Goal: Task Accomplishment & Management: Use online tool/utility

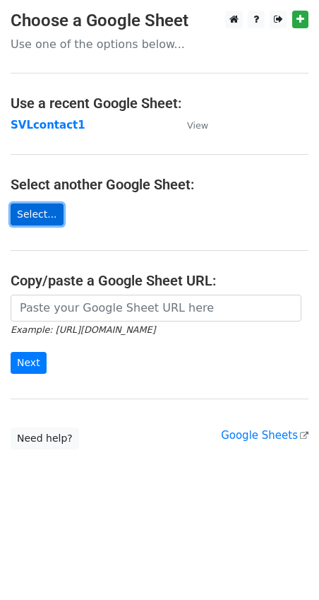
click at [32, 216] on link "Select..." at bounding box center [37, 214] width 53 height 22
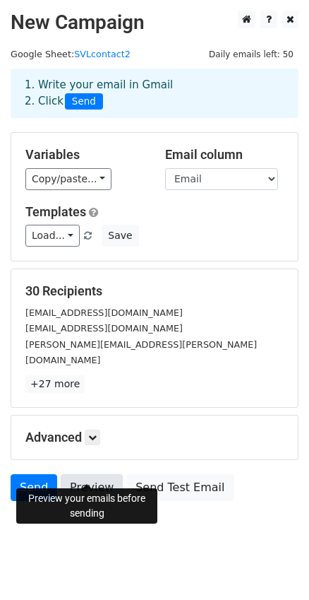
click at [85, 474] on link "Preview" at bounding box center [92, 487] width 62 height 27
click at [32, 474] on link "Send" at bounding box center [34, 487] width 47 height 27
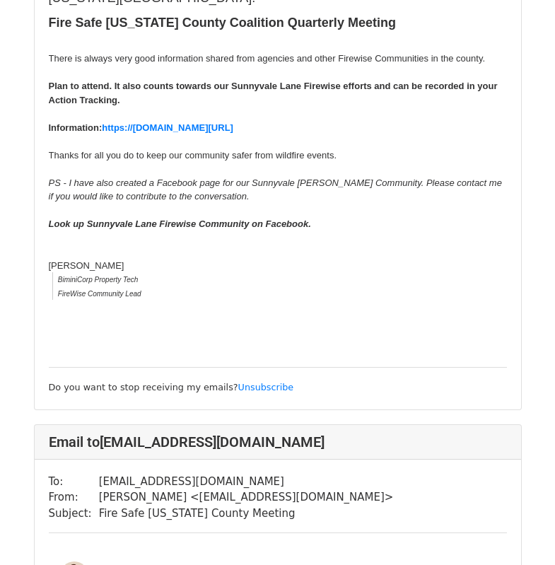
scroll to position [2934, 0]
